Goal: Information Seeking & Learning: Learn about a topic

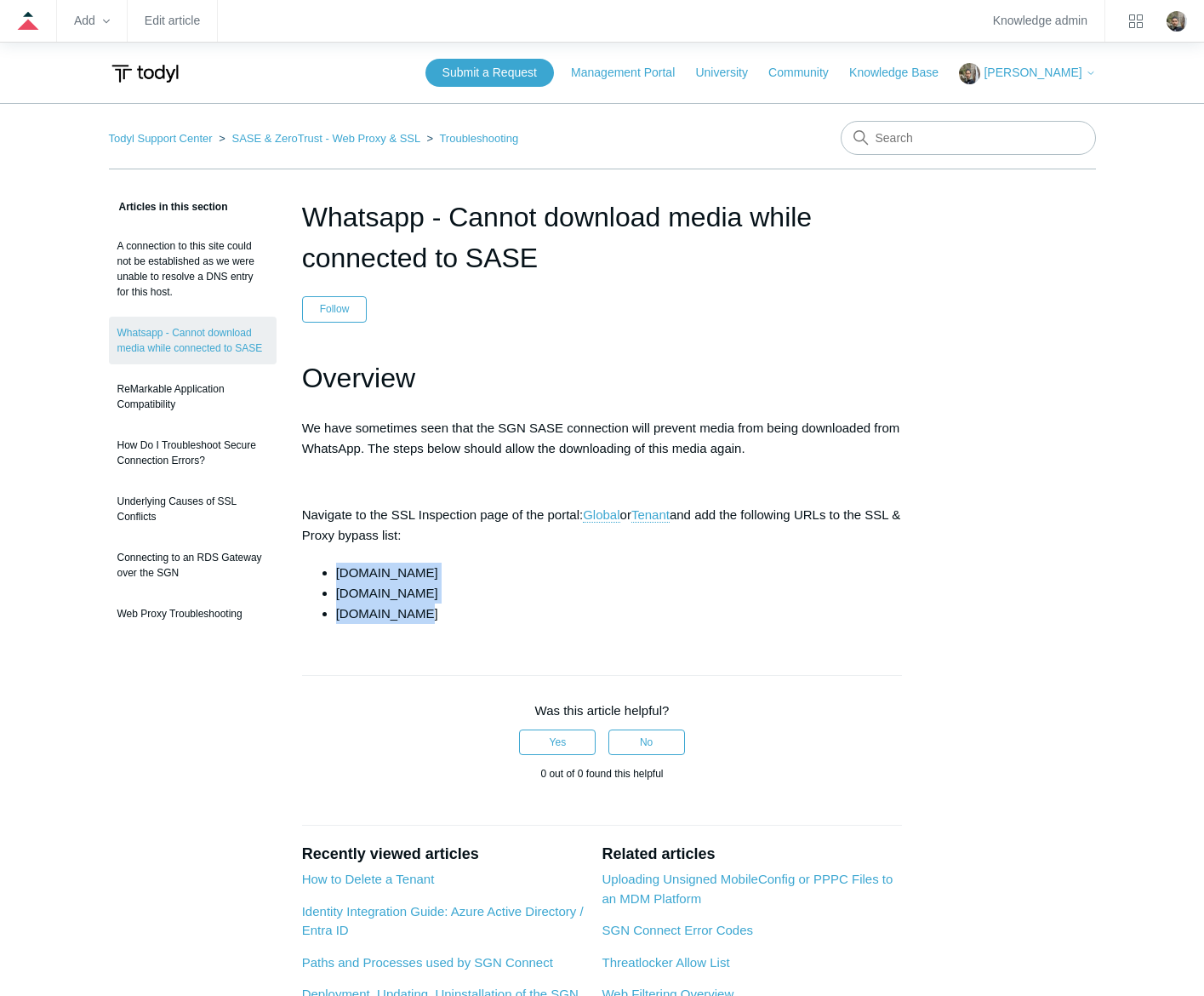
drag, startPoint x: 416, startPoint y: 618, endPoint x: 324, endPoint y: 572, distance: 102.9
click at [324, 572] on ul "cdninstagram.com whatsapp.com whatsapp.net" at bounding box center [611, 593] width 584 height 61
copy ul "cdninstagram.com whatsapp.com whatsapp.net"
drag, startPoint x: 704, startPoint y: 664, endPoint x: 571, endPoint y: 591, distance: 151.7
click at [701, 660] on div at bounding box center [602, 666] width 601 height 17
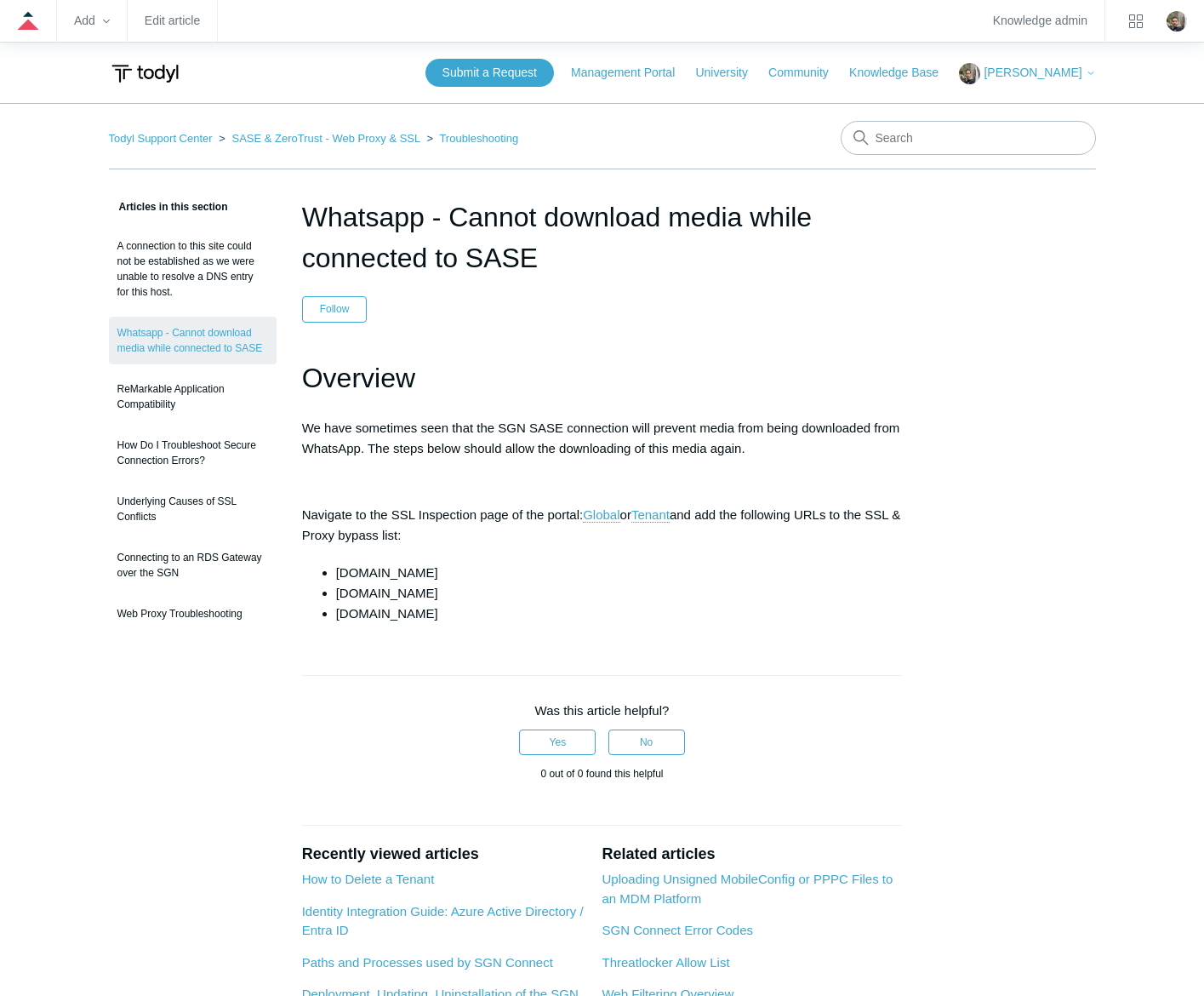
drag, startPoint x: 467, startPoint y: 573, endPoint x: 335, endPoint y: 573, distance: 132.0
click at [336, 573] on li "cdninstagram.com" at bounding box center [619, 573] width 566 height 20
copy li "cdninstagram.com"
click at [484, 638] on article "Whatsapp - Cannot download media while connected to SASE Follow Not yet followe…" at bounding box center [602, 695] width 652 height 999
drag, startPoint x: 441, startPoint y: 617, endPoint x: 296, endPoint y: 575, distance: 151.0
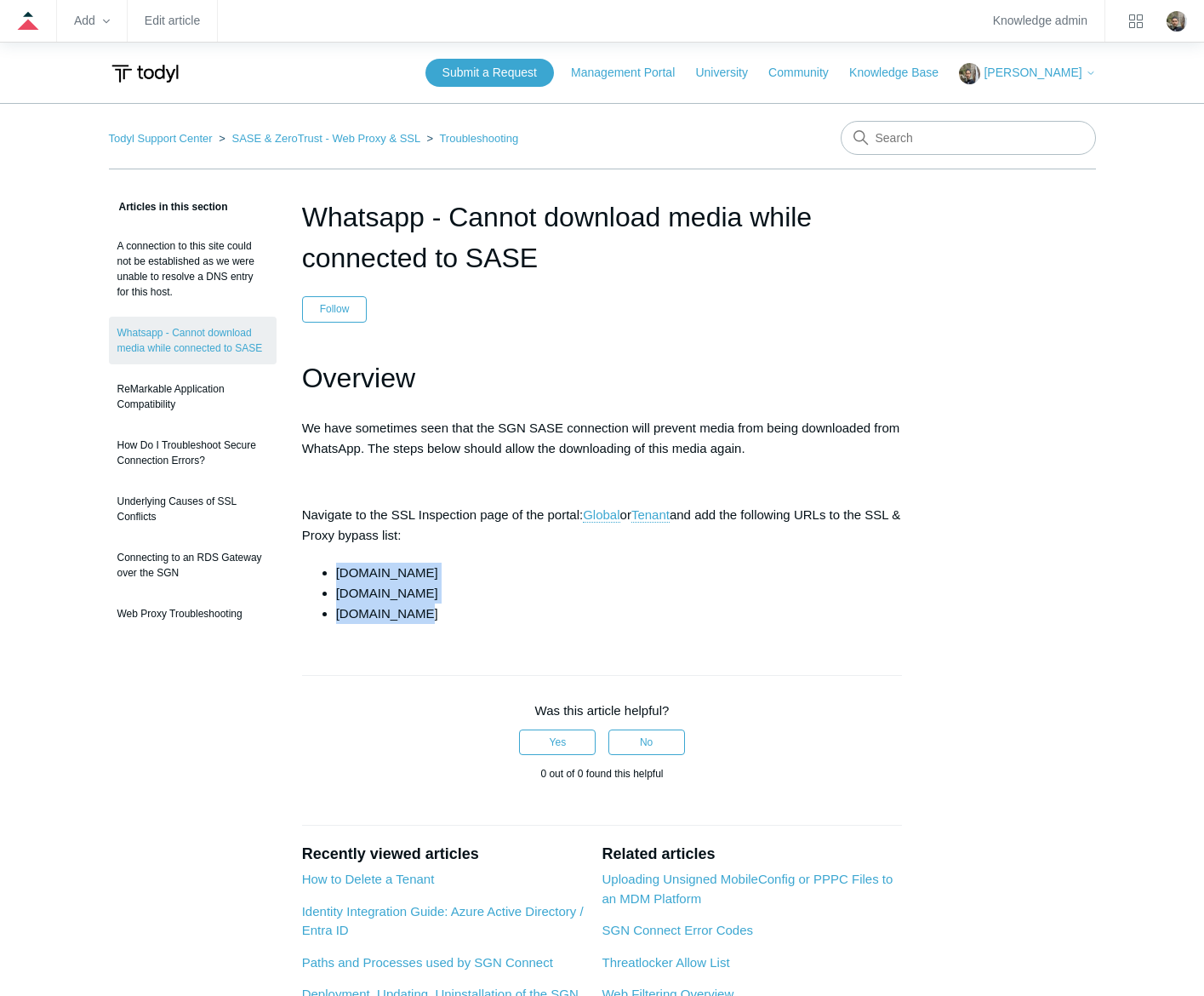
click at [296, 575] on article "Whatsapp - Cannot download media while connected to SASE Follow Not yet followe…" at bounding box center [602, 695] width 652 height 999
copy ul "cdninstagram.com whatsapp.com whatsapp.net"
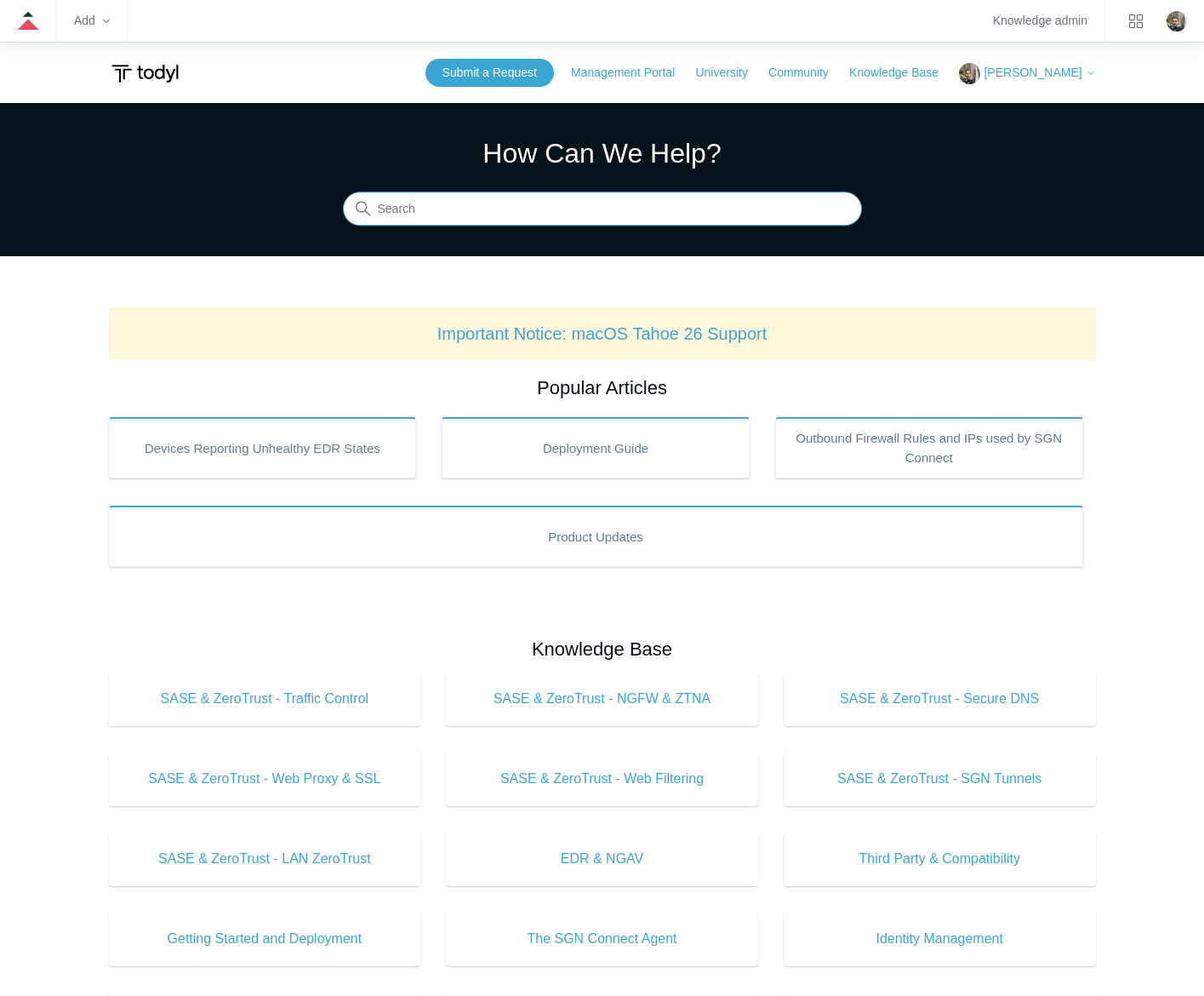
click at [582, 203] on input "Search" at bounding box center [602, 209] width 519 height 34
type input "whatsapp"
click at [495, 218] on input "Search" at bounding box center [602, 209] width 519 height 34
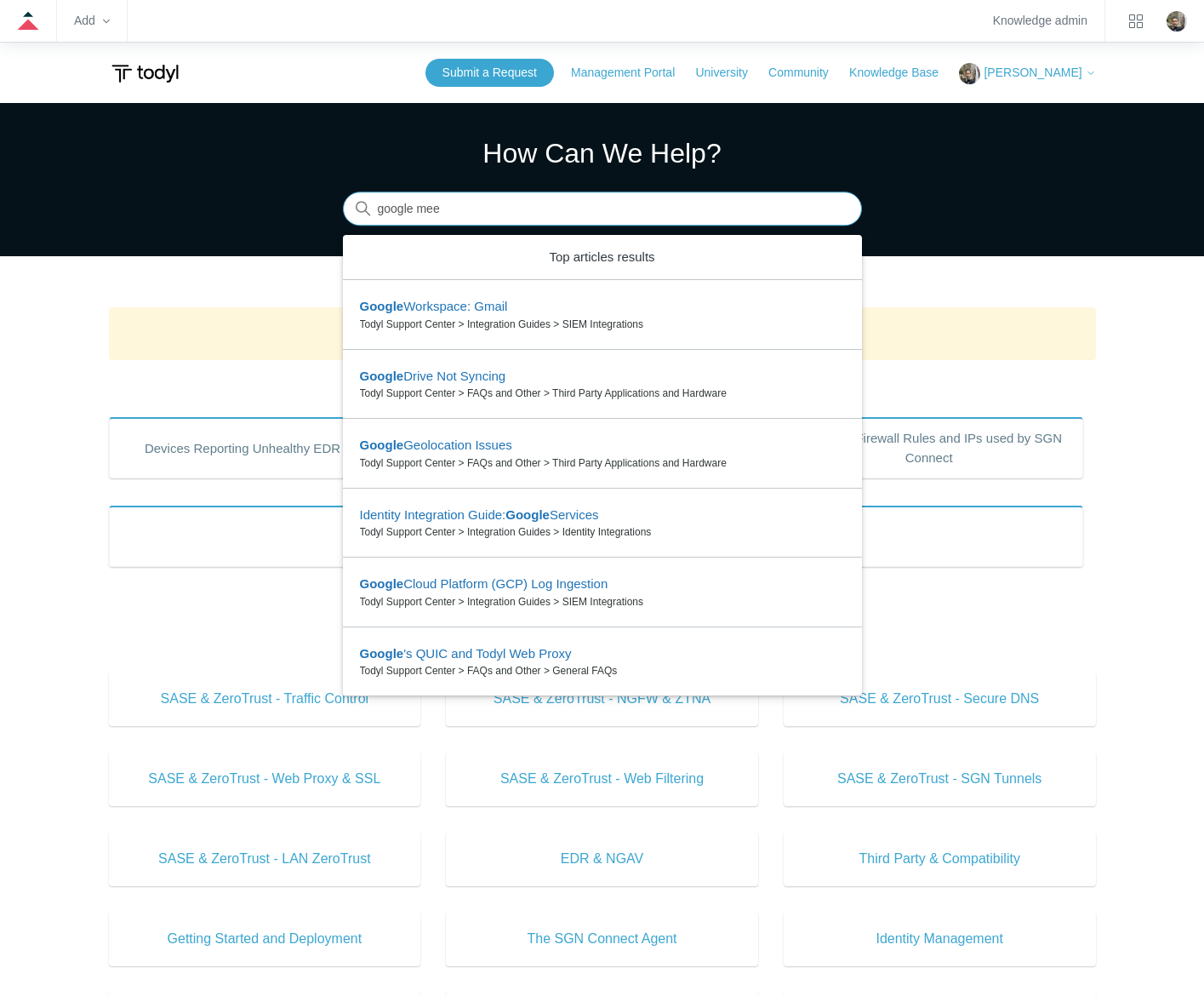
type input "google meet"
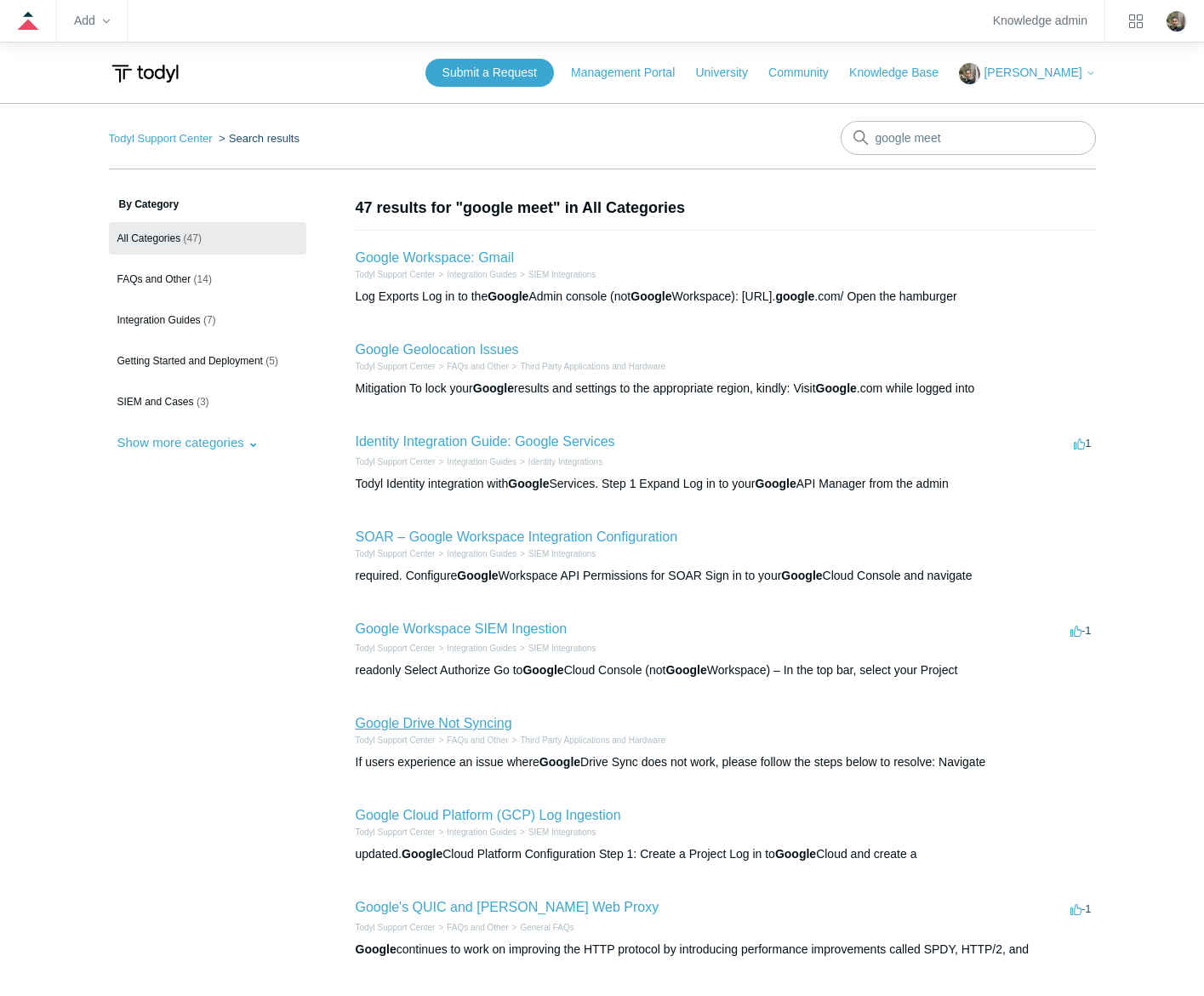
click at [447, 717] on link "Google Drive Not Syncing" at bounding box center [433, 723] width 156 height 15
click at [476, 255] on link "Google Workspace: Gmail" at bounding box center [434, 257] width 158 height 15
